Goal: Communication & Community: Answer question/provide support

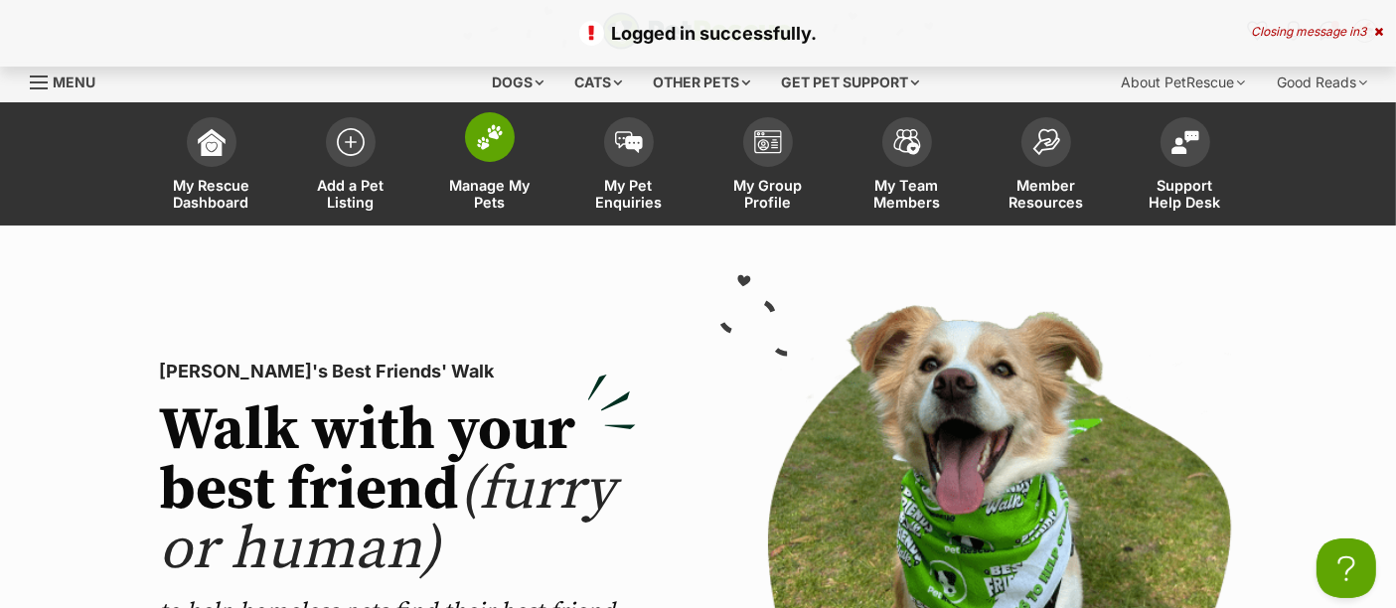
click at [491, 177] on span "Manage My Pets" at bounding box center [489, 194] width 89 height 34
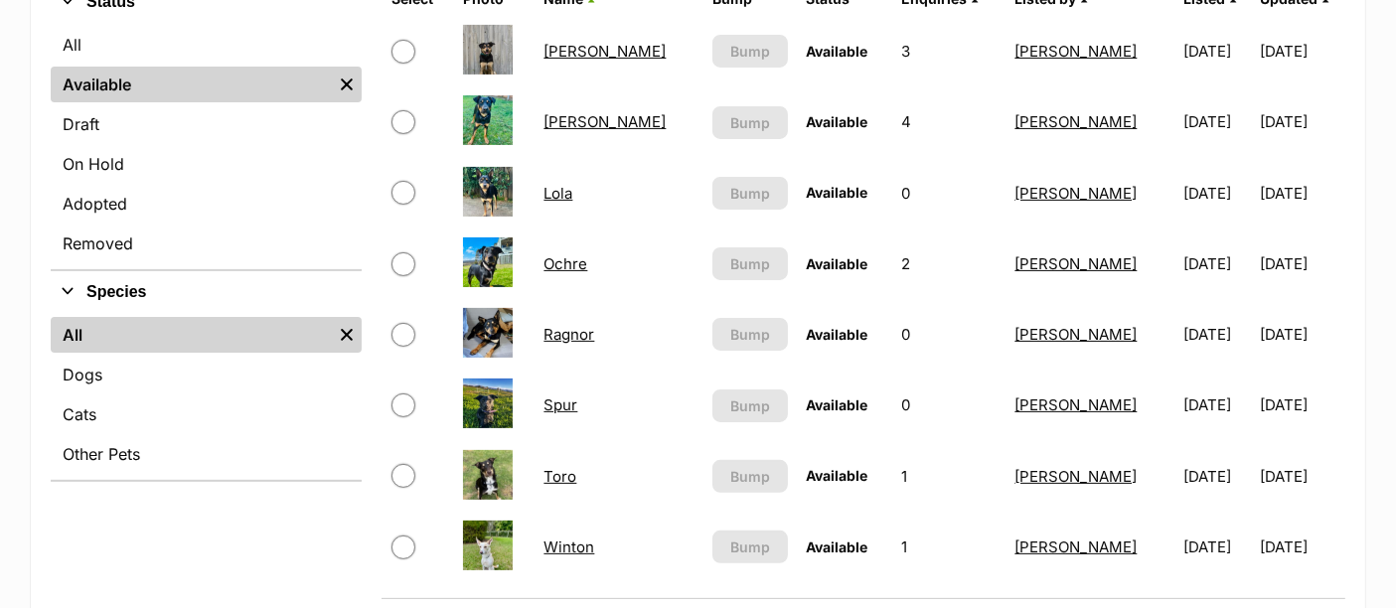
scroll to position [501, 0]
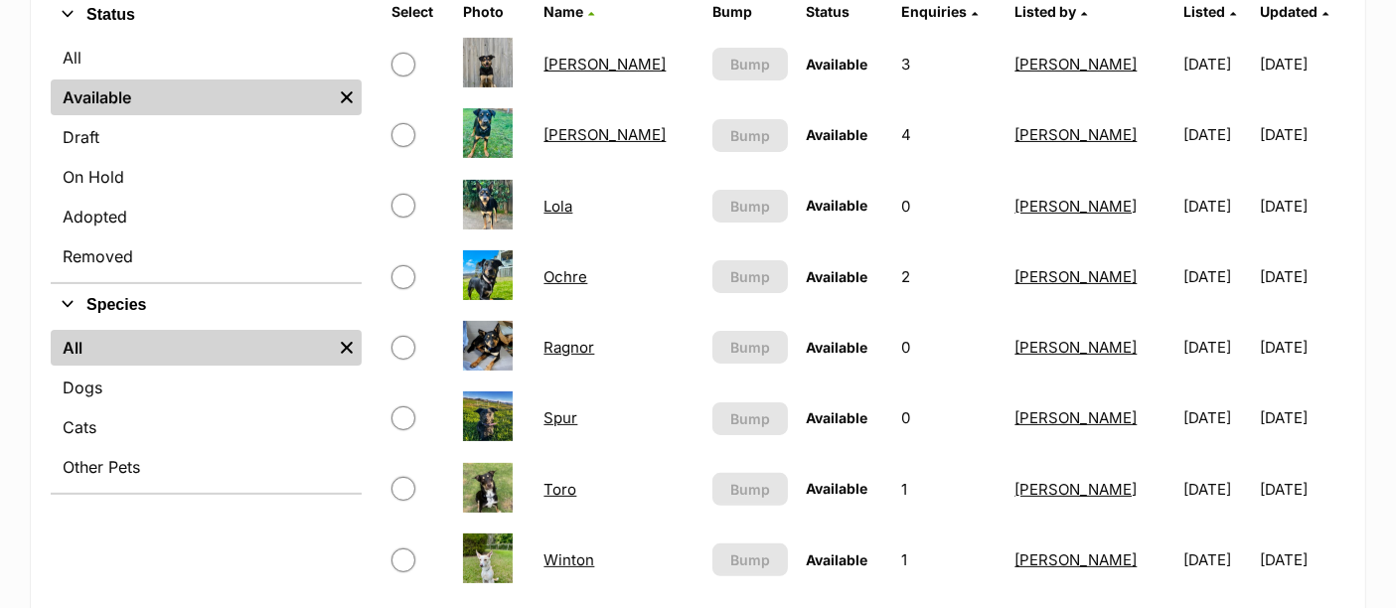
click at [513, 328] on img at bounding box center [488, 346] width 50 height 50
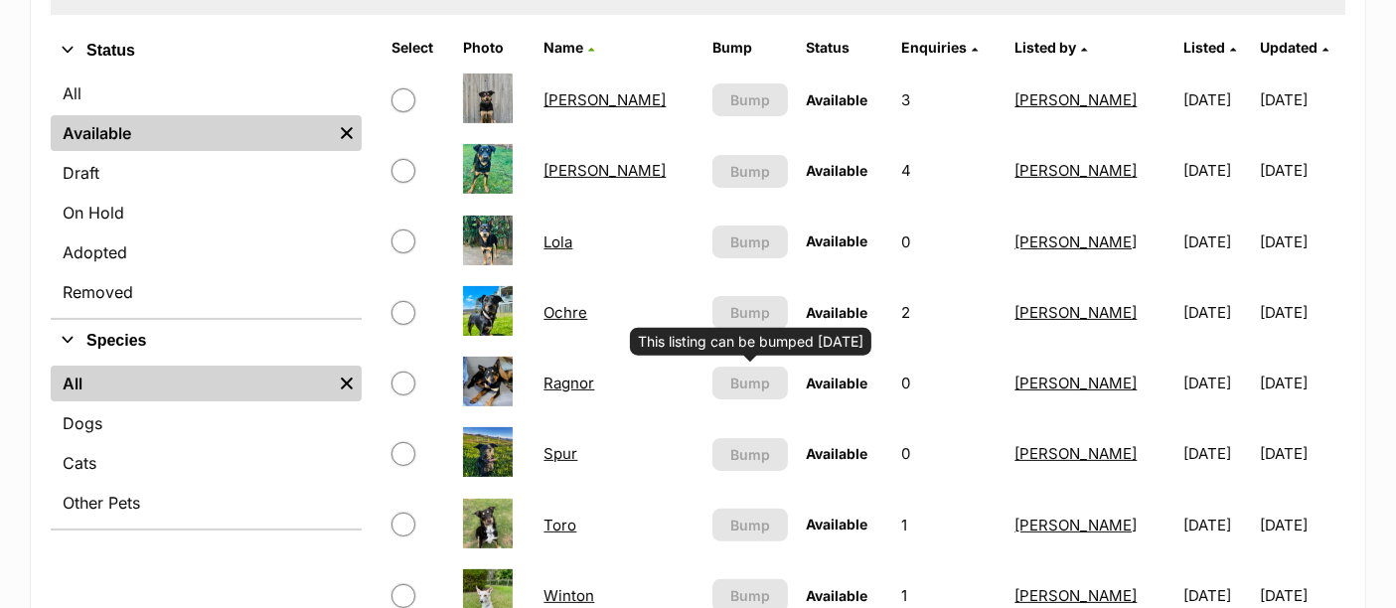
scroll to position [448, 0]
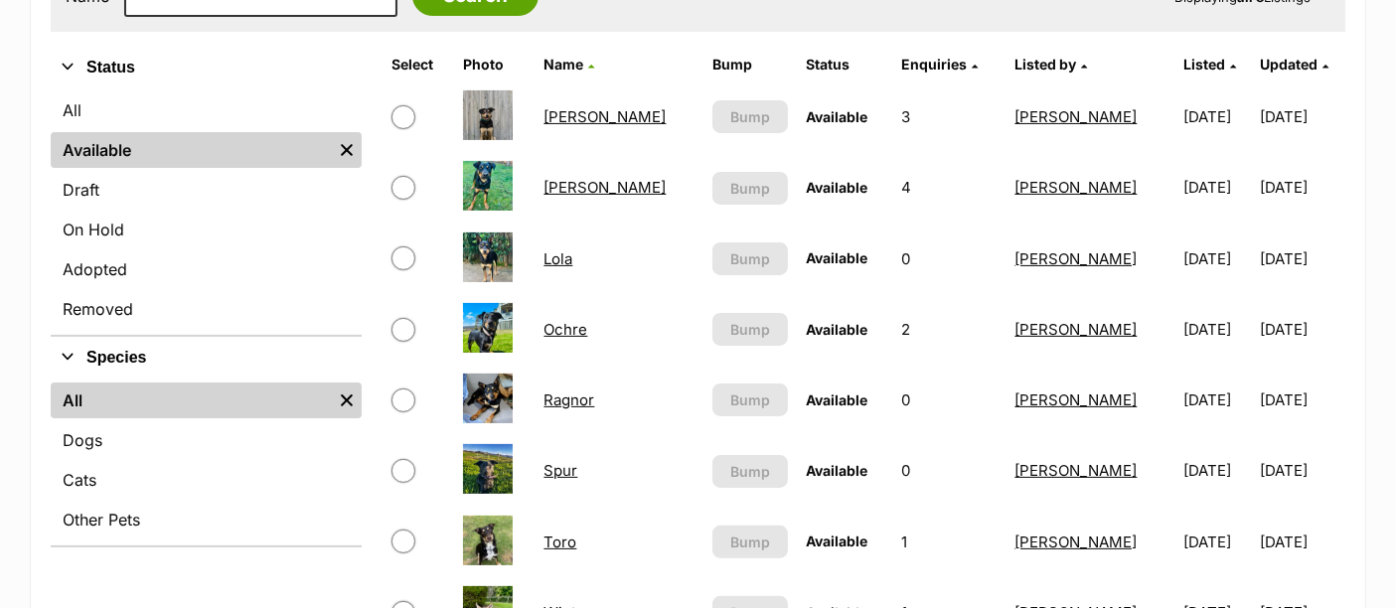
click at [599, 326] on td "Ochre" at bounding box center [619, 329] width 167 height 69
click at [577, 326] on link "Ochre" at bounding box center [566, 329] width 44 height 19
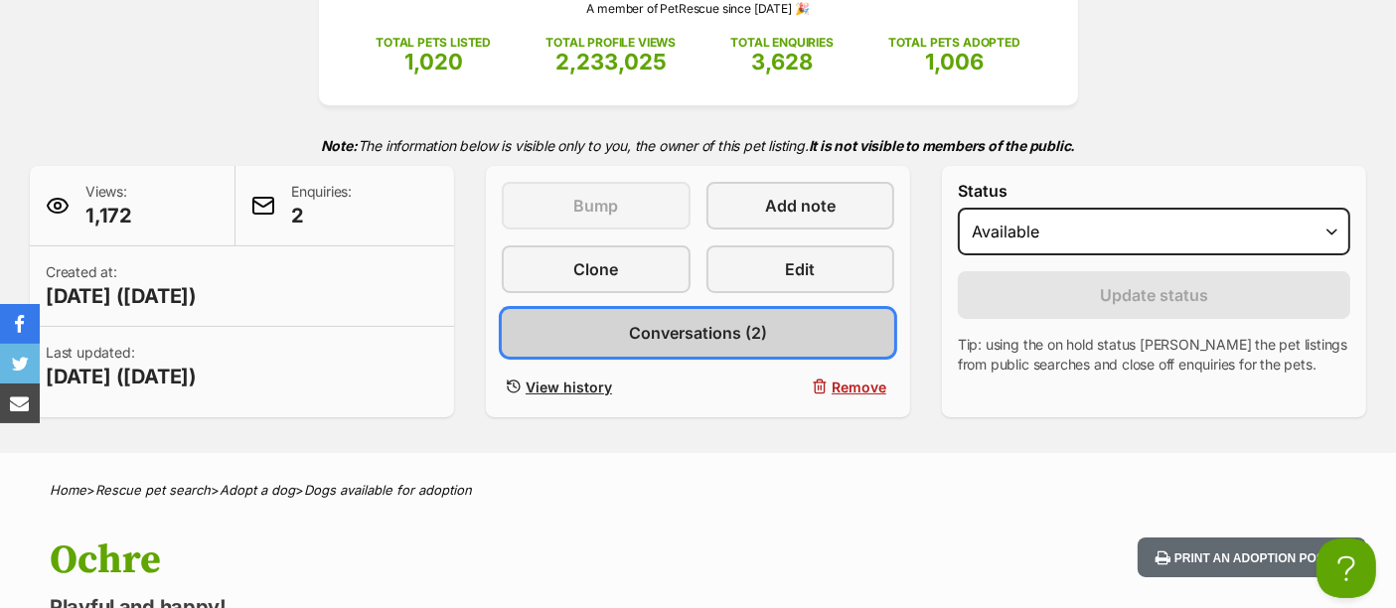
click at [742, 333] on span "Conversations (2)" at bounding box center [698, 333] width 138 height 24
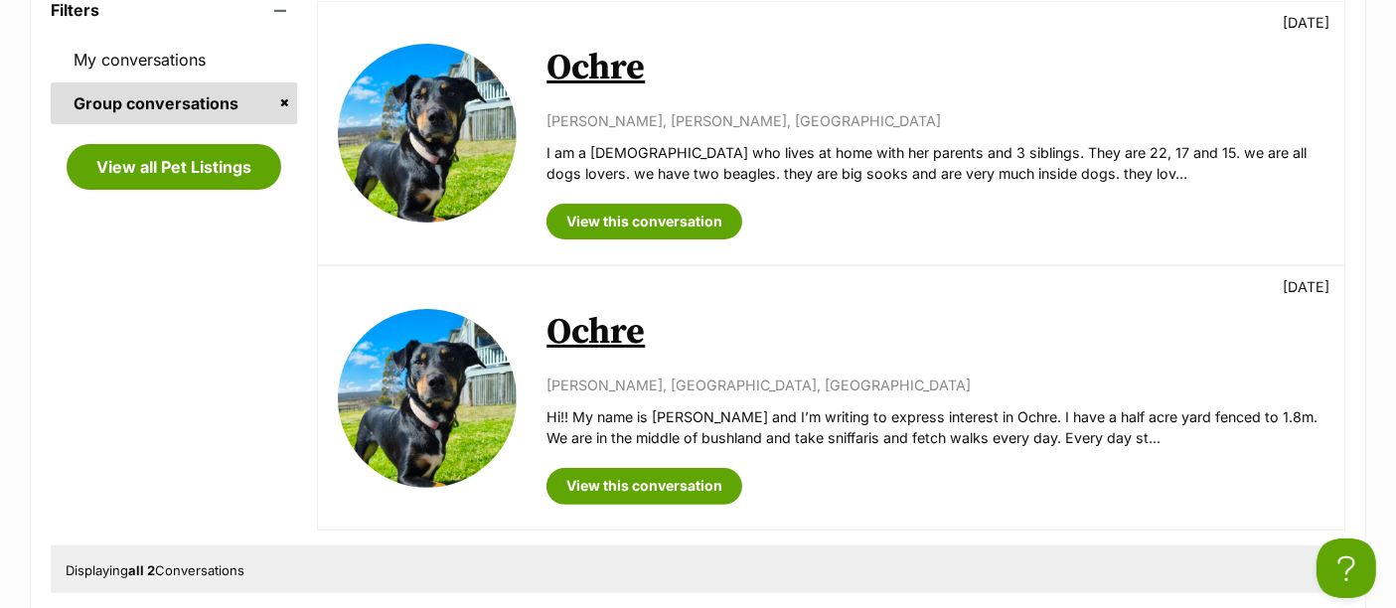
scroll to position [469, 0]
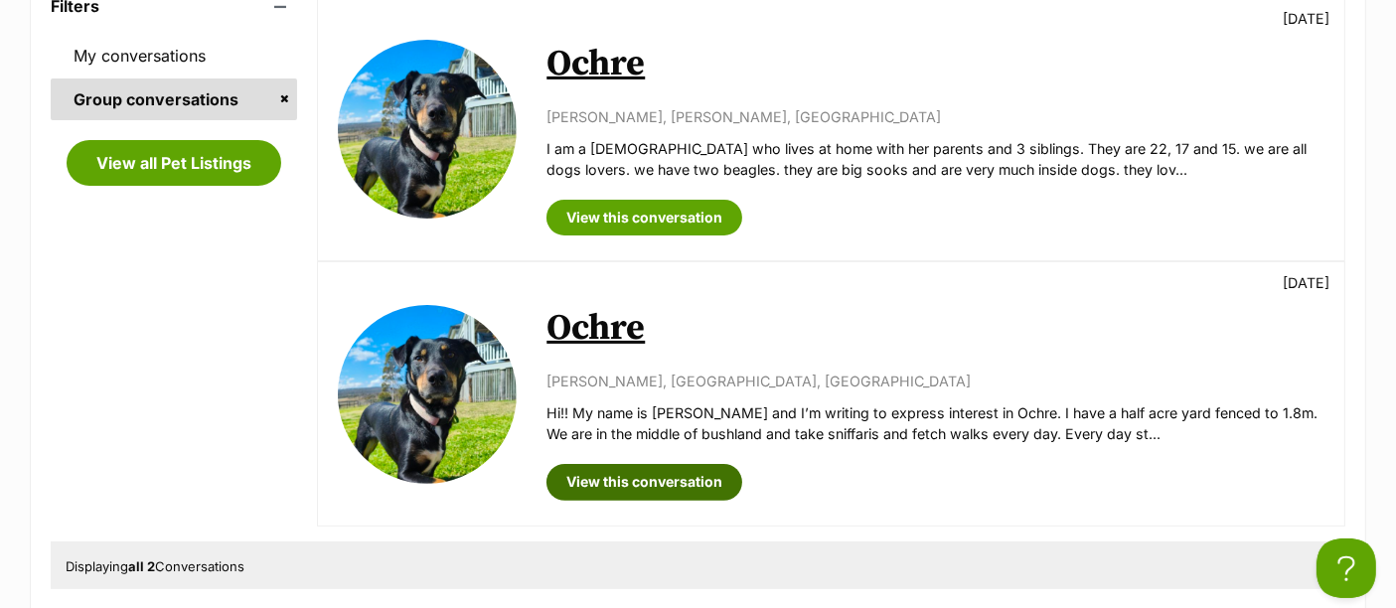
click at [696, 477] on link "View this conversation" at bounding box center [645, 482] width 196 height 36
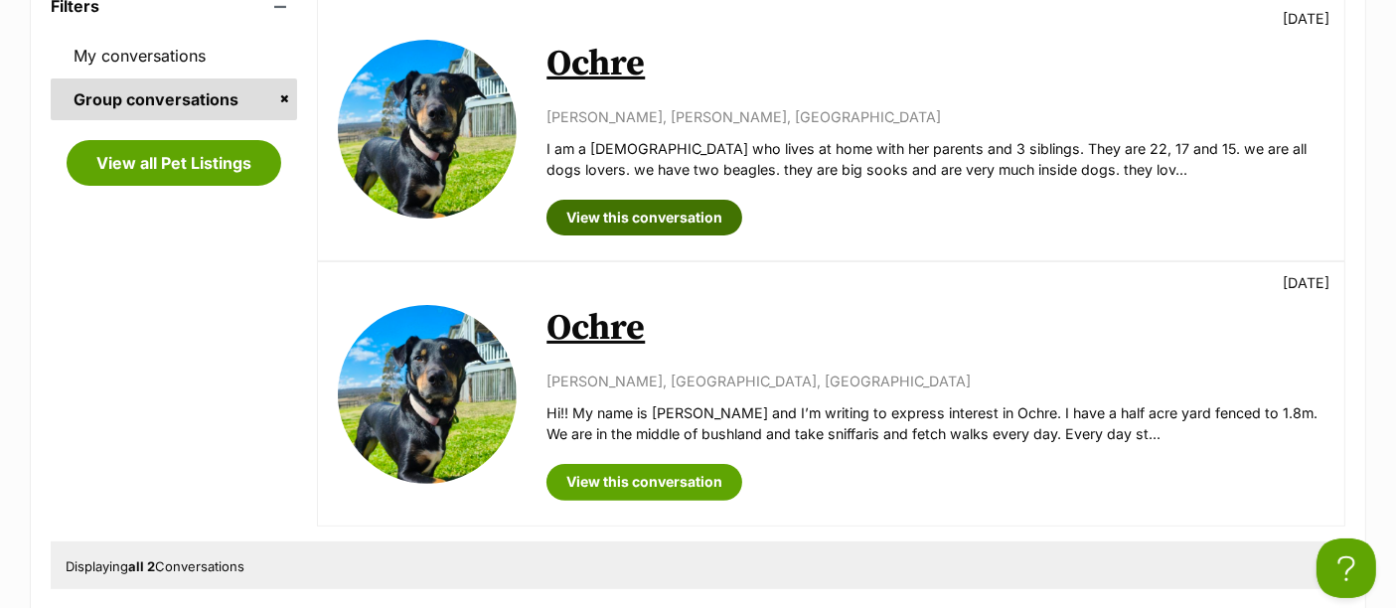
click at [684, 209] on link "View this conversation" at bounding box center [645, 218] width 196 height 36
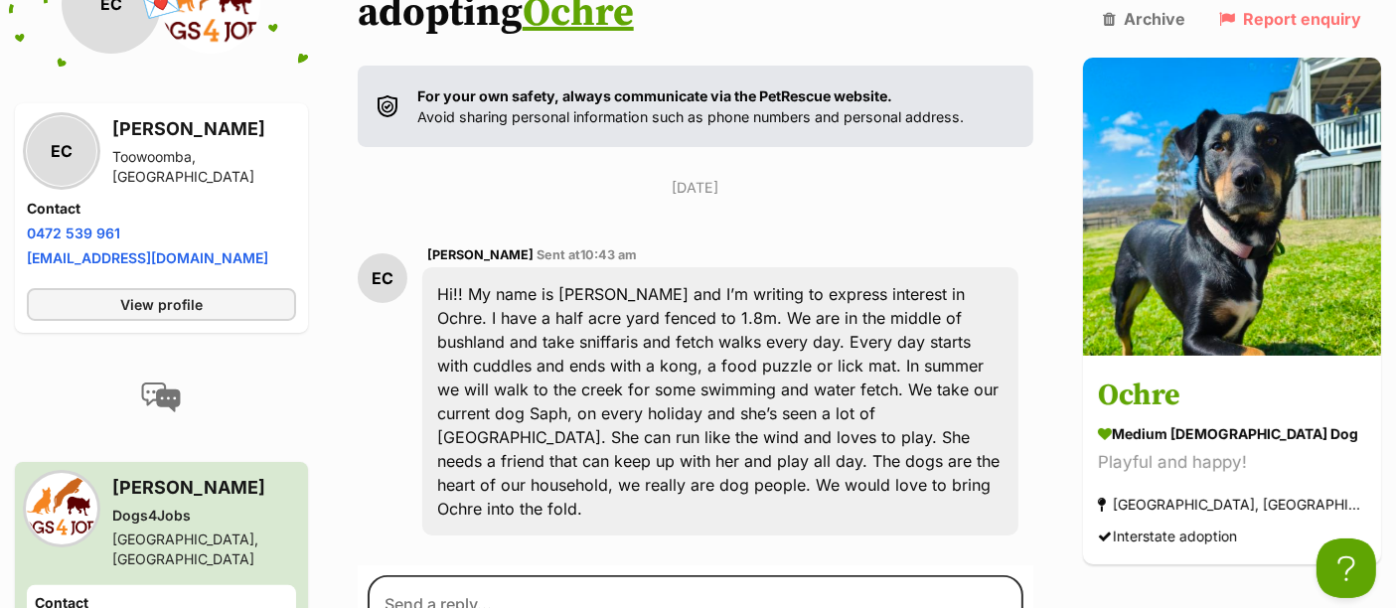
scroll to position [377, 0]
